Goal: Task Accomplishment & Management: Use online tool/utility

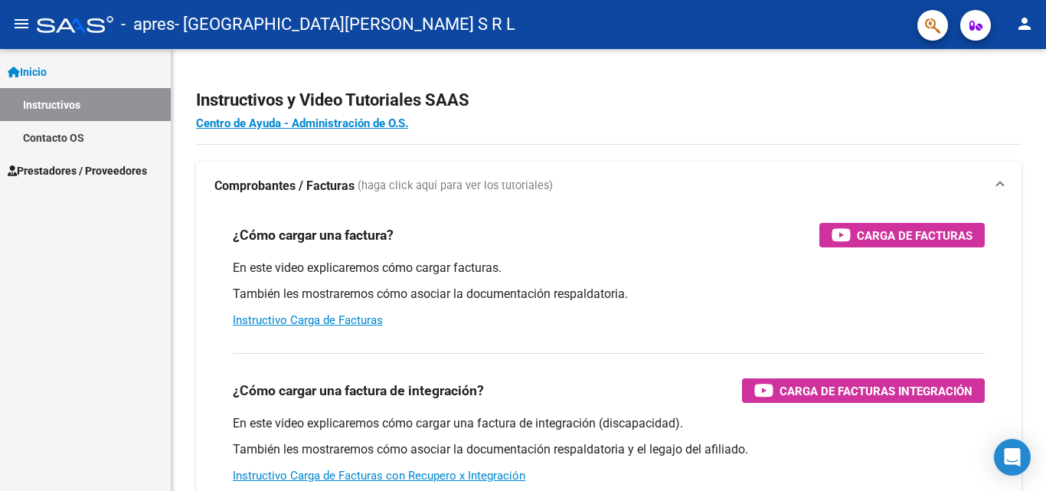
click at [47, 100] on link "Instructivos" at bounding box center [85, 104] width 171 height 33
click at [41, 67] on span "Inicio" at bounding box center [27, 72] width 39 height 17
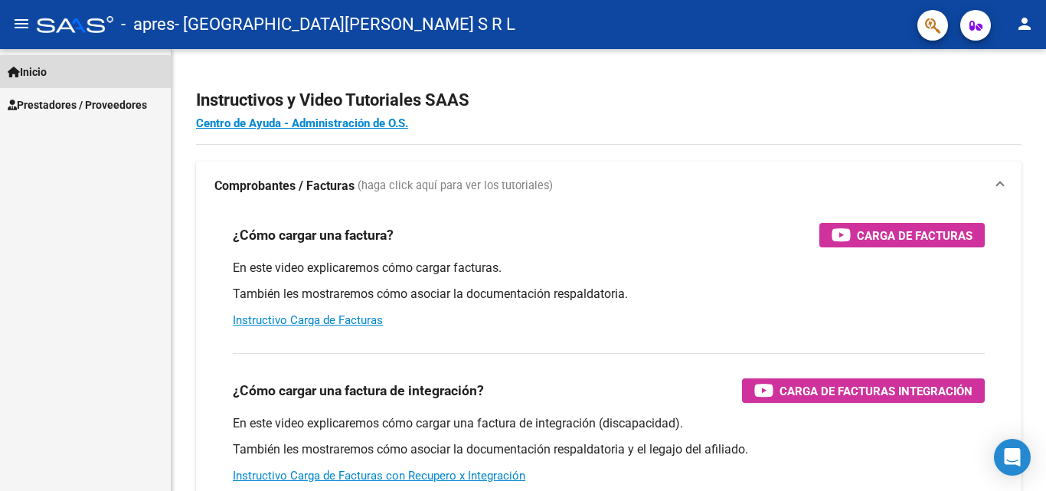
click at [64, 75] on link "Inicio" at bounding box center [85, 71] width 171 height 33
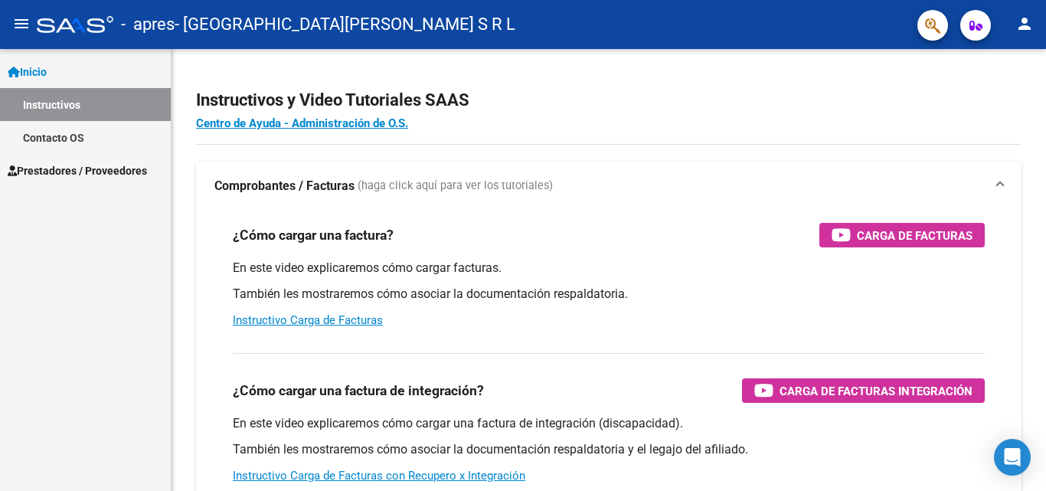
click at [51, 174] on span "Prestadores / Proveedores" at bounding box center [77, 170] width 139 height 17
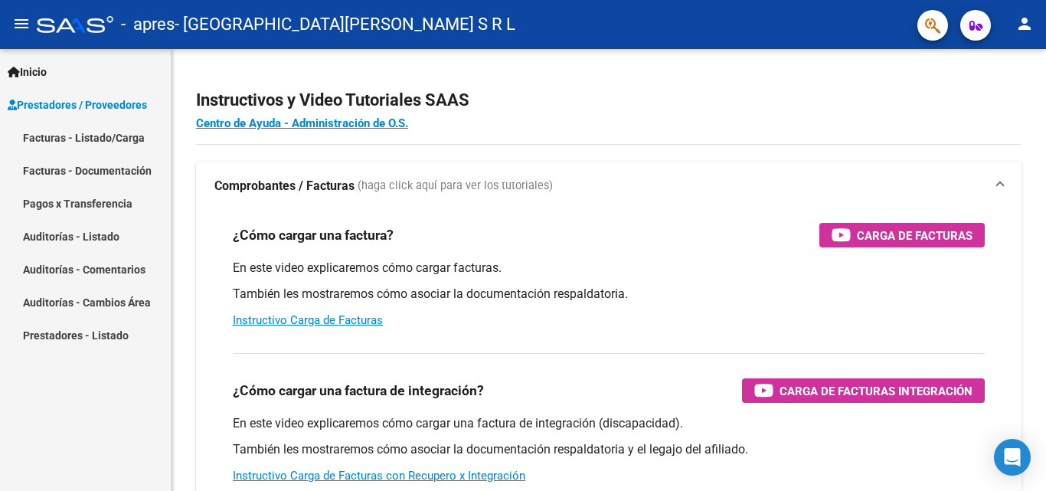
click at [93, 136] on link "Facturas - Listado/Carga" at bounding box center [85, 137] width 171 height 33
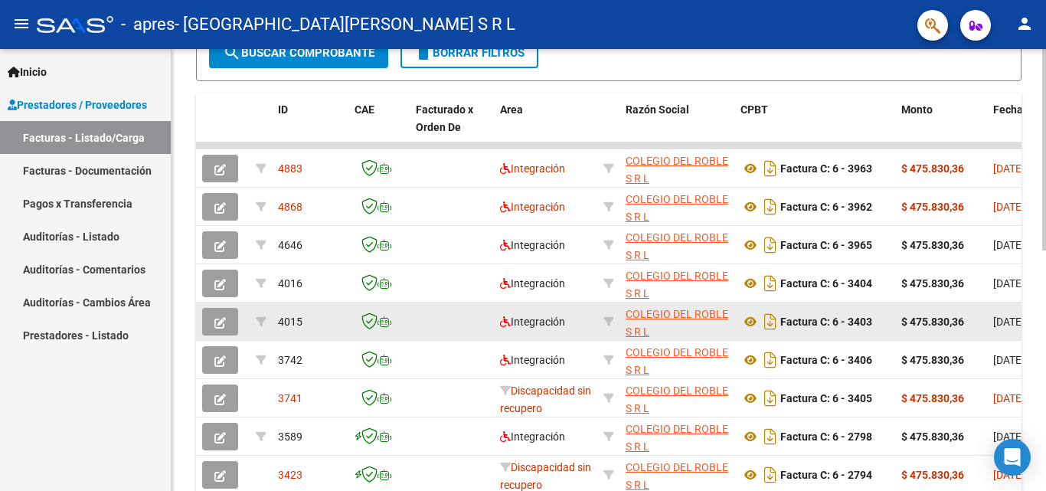
scroll to position [459, 0]
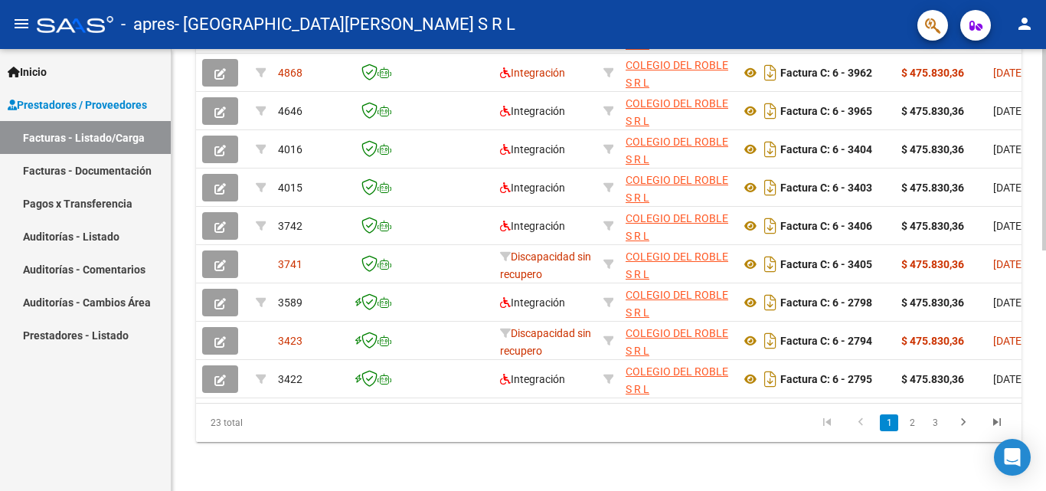
click at [916, 423] on link "2" at bounding box center [912, 422] width 18 height 17
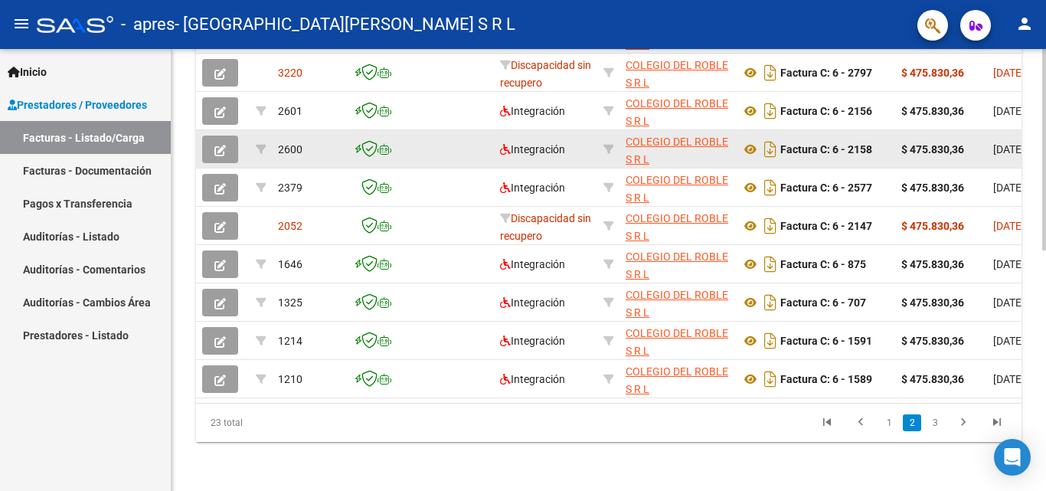
scroll to position [376, 0]
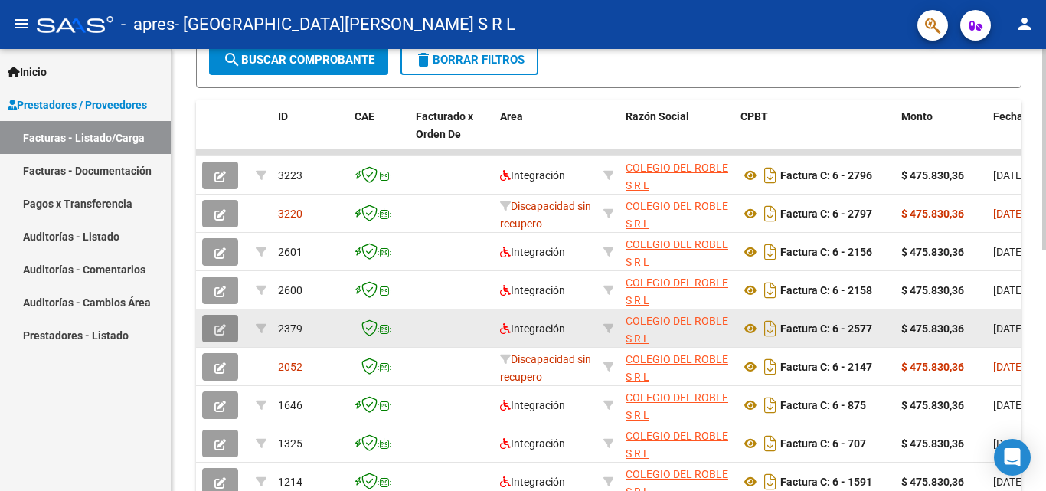
click at [225, 326] on icon "button" at bounding box center [219, 329] width 11 height 11
